Goal: Task Accomplishment & Management: Use online tool/utility

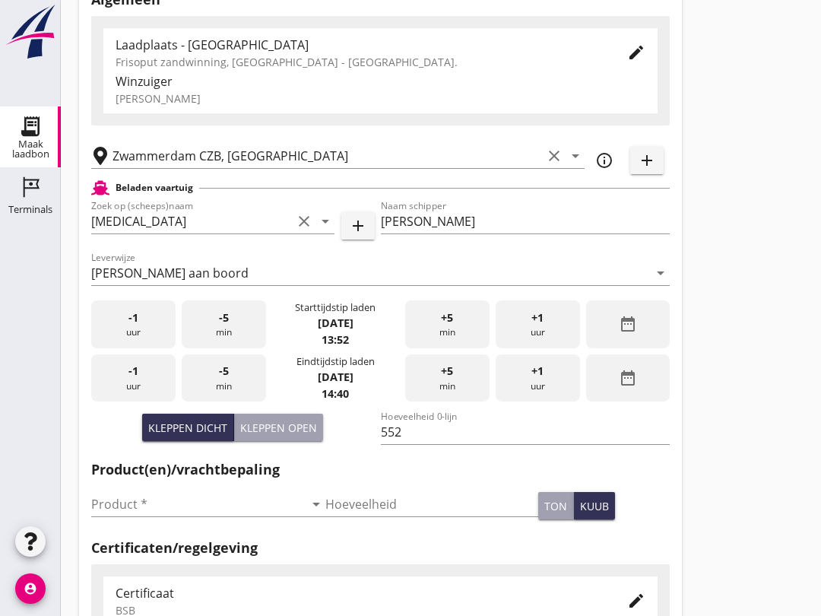
scroll to position [109, 0]
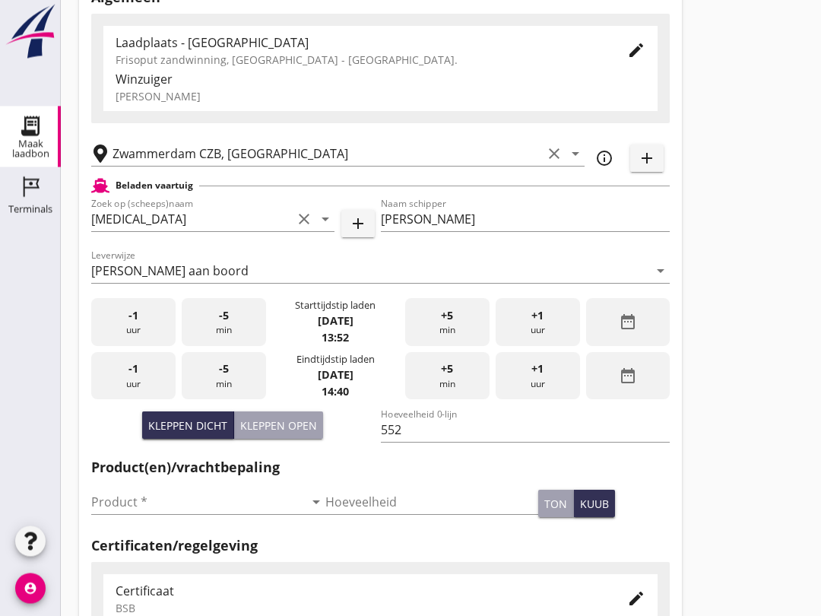
click at [137, 511] on input "Product *" at bounding box center [197, 502] width 213 height 24
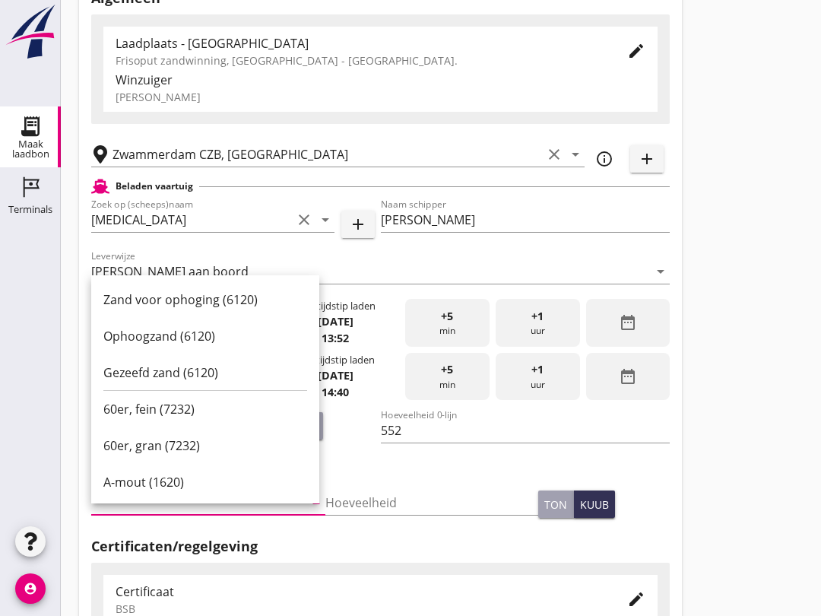
click at [209, 338] on div "Ophoogzand (6120)" at bounding box center [205, 336] width 204 height 18
type input "Ophoogzand (6120)"
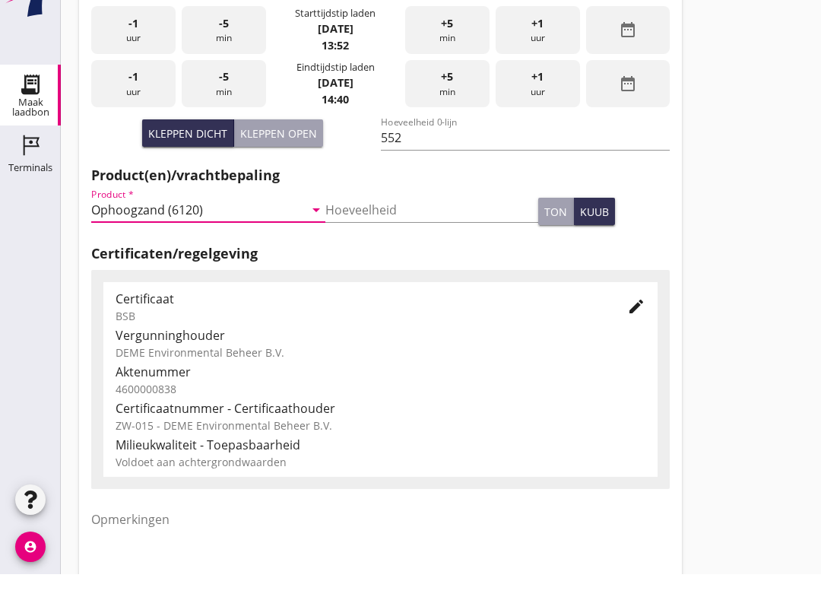
scroll to position [483, 0]
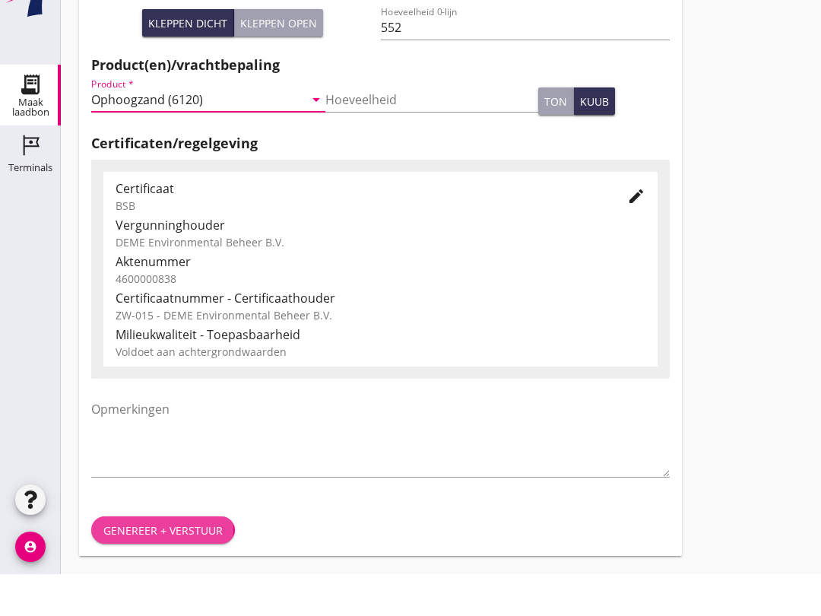
click at [163, 564] on div "Genereer + verstuur" at bounding box center [162, 572] width 119 height 16
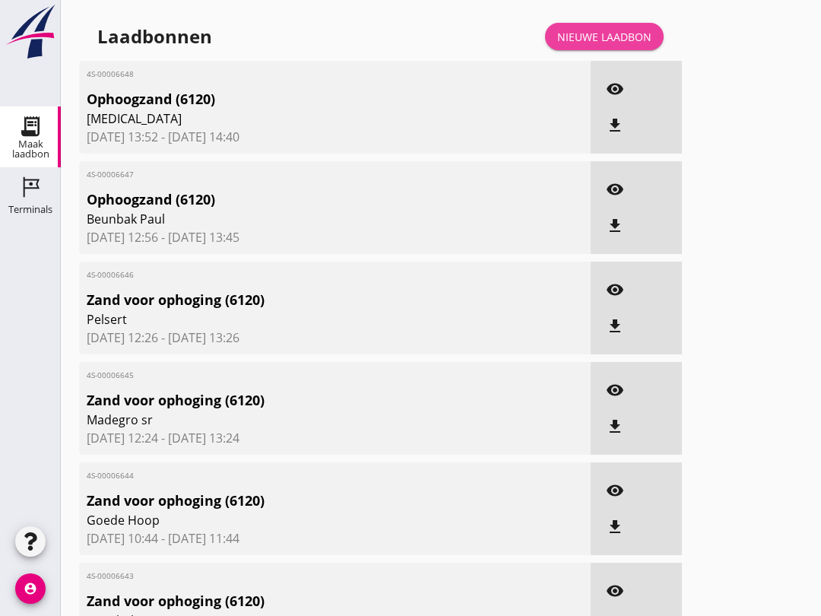
click at [598, 43] on link "Nieuwe laadbon" at bounding box center [604, 36] width 119 height 27
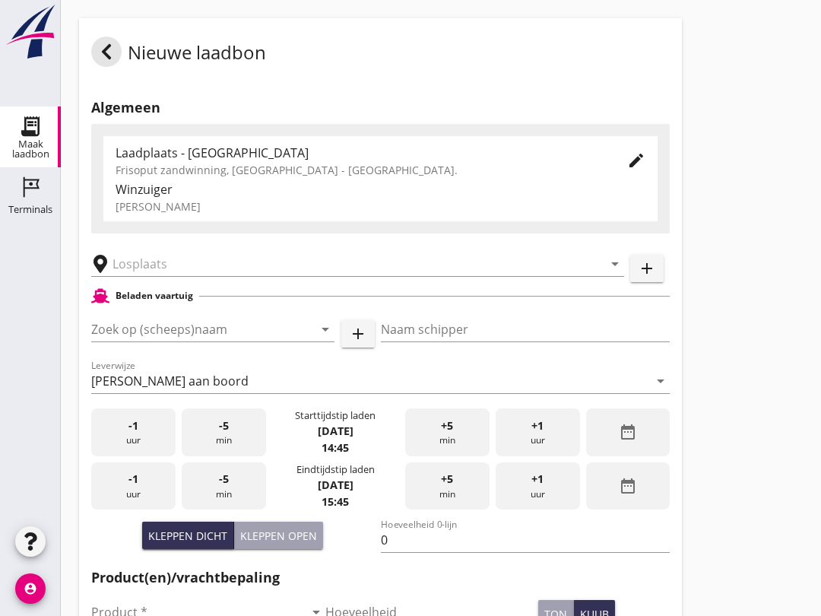
click at [141, 341] on input "Zoek op (scheeps)naam" at bounding box center [191, 329] width 201 height 24
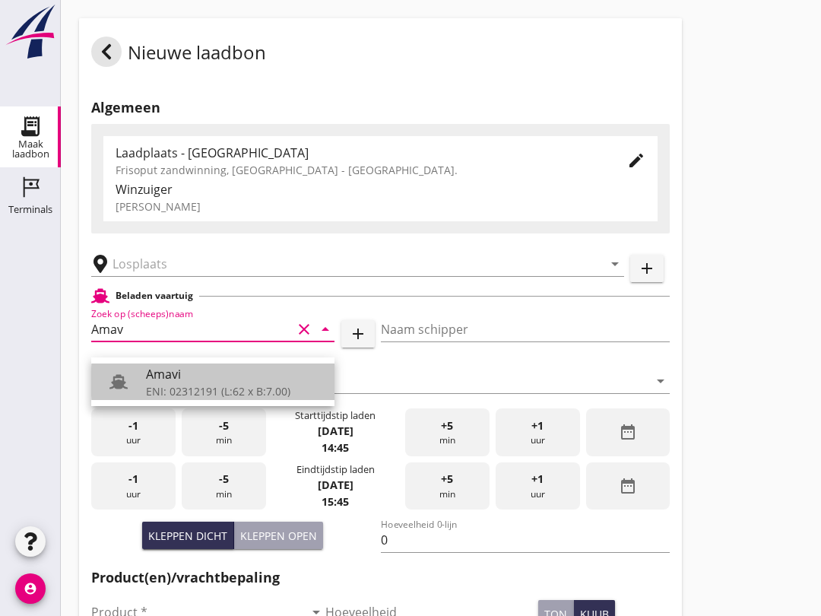
click at [239, 385] on div "ENI: 02312191 (L:62 x B:7.00)" at bounding box center [234, 391] width 176 height 16
type input "Amavi"
type input "[PERSON_NAME]"
type input "451"
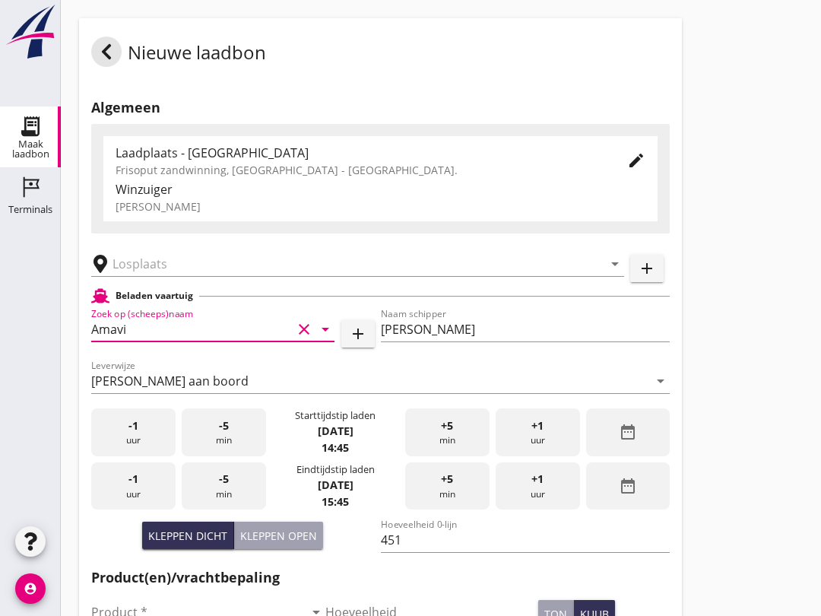
click at [164, 276] on input "text" at bounding box center [346, 264] width 469 height 24
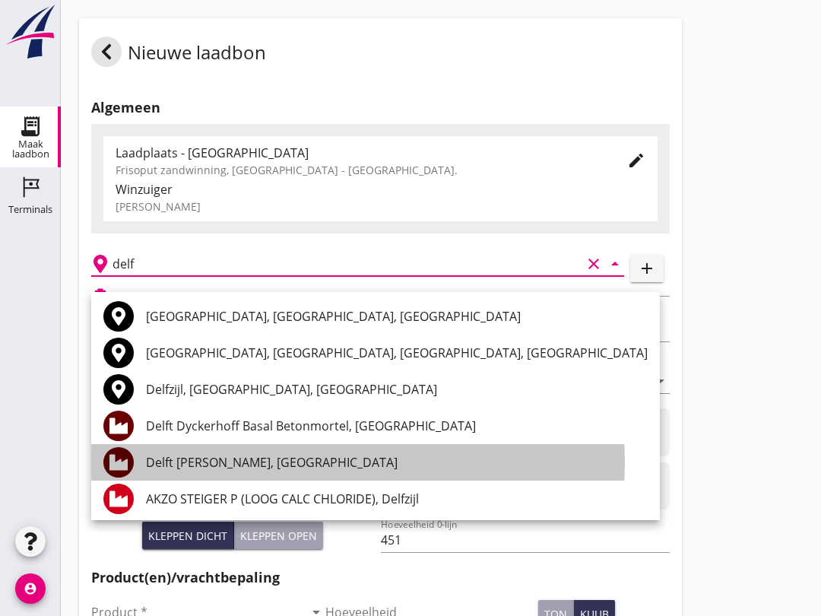
click at [268, 458] on div "Delft [PERSON_NAME], [GEOGRAPHIC_DATA]" at bounding box center [397, 462] width 502 height 18
type input "Delft [PERSON_NAME], [GEOGRAPHIC_DATA]"
